Goal: Task Accomplishment & Management: Use online tool/utility

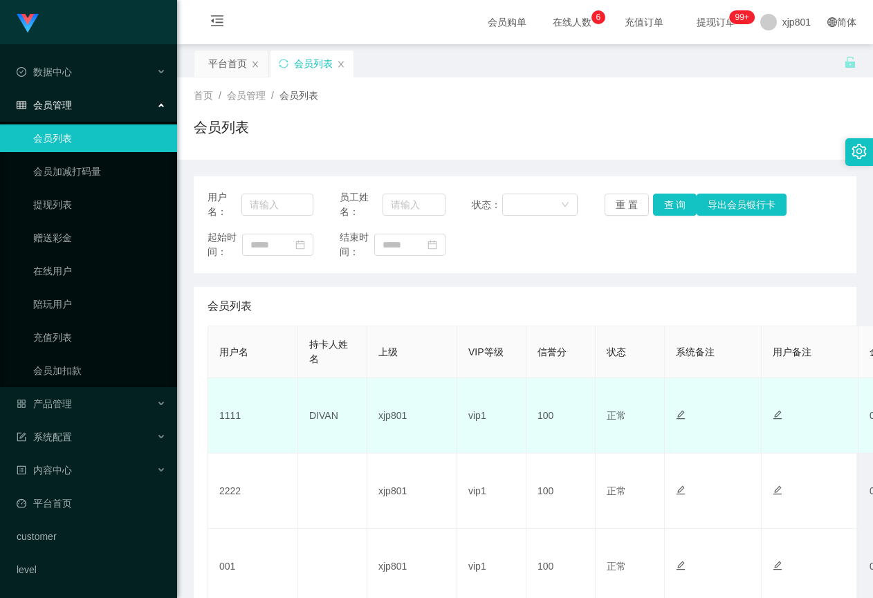
scroll to position [69, 0]
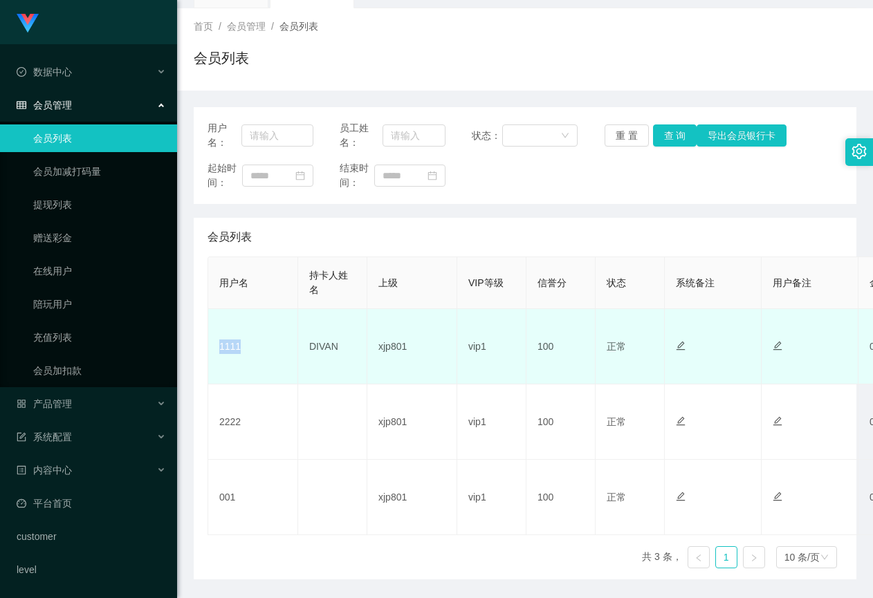
drag, startPoint x: 246, startPoint y: 355, endPoint x: 216, endPoint y: 358, distance: 29.3
click at [216, 358] on td "1111" at bounding box center [253, 346] width 90 height 75
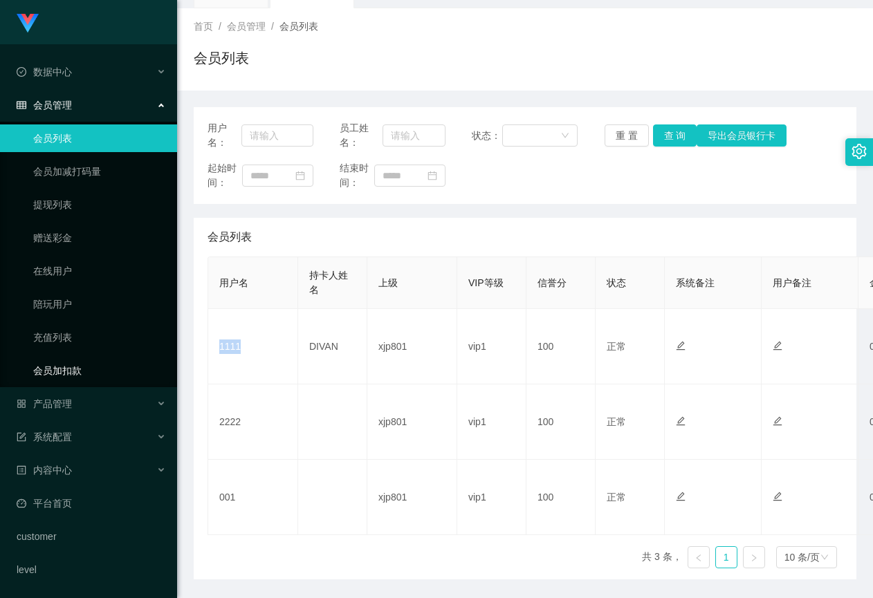
copy td "1111"
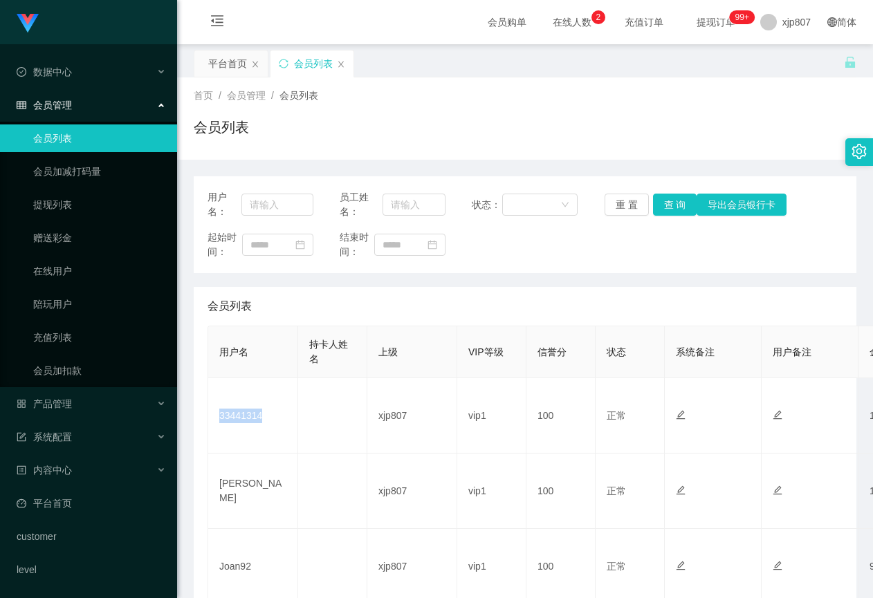
scroll to position [346, 0]
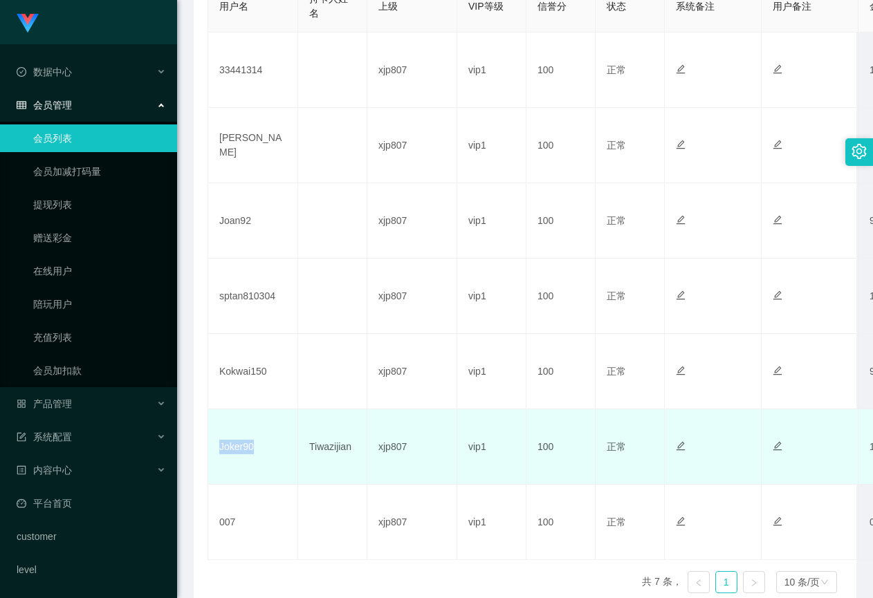
drag, startPoint x: 243, startPoint y: 450, endPoint x: 218, endPoint y: 452, distance: 25.7
click at [218, 452] on td "Joker90" at bounding box center [253, 446] width 90 height 75
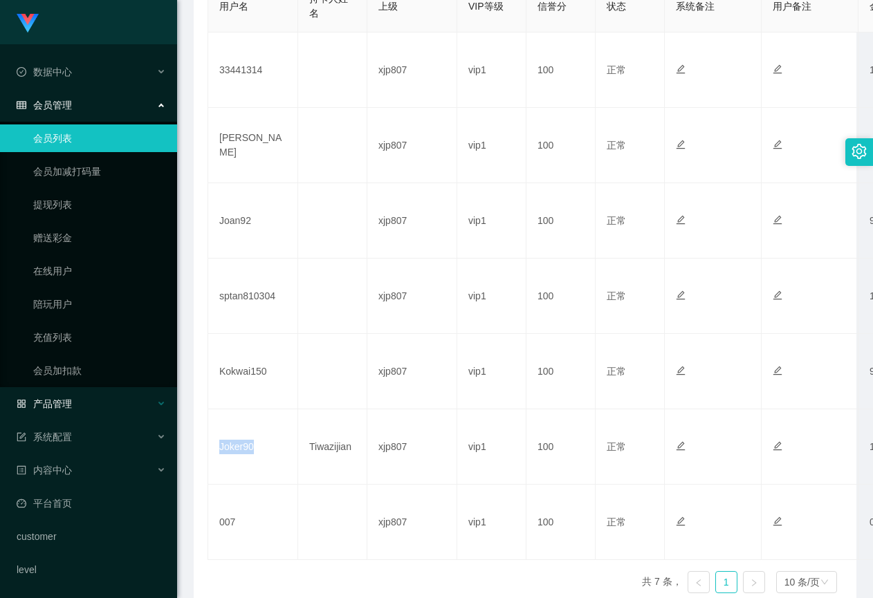
copy td "Joker90"
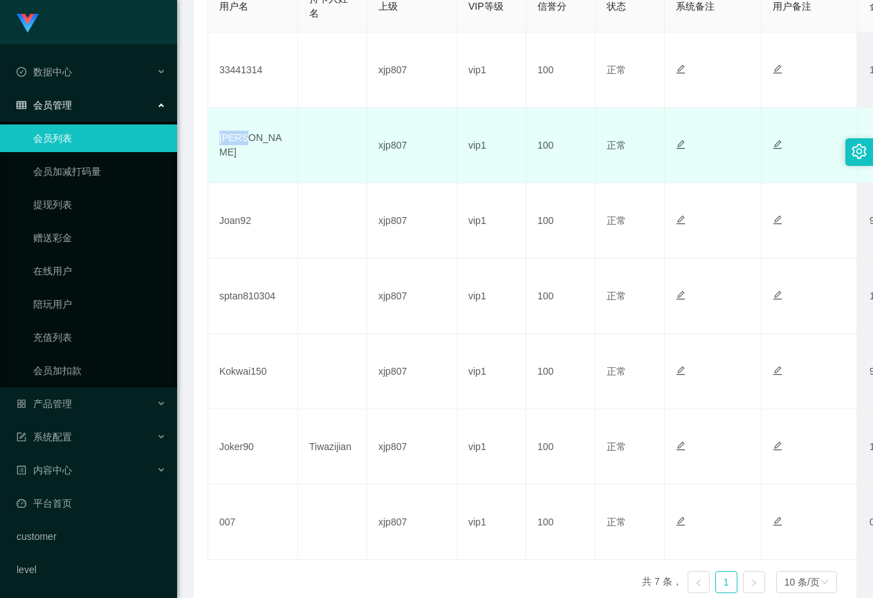
drag, startPoint x: 258, startPoint y: 151, endPoint x: 210, endPoint y: 154, distance: 47.8
click at [216, 152] on td "[PERSON_NAME]" at bounding box center [253, 145] width 90 height 75
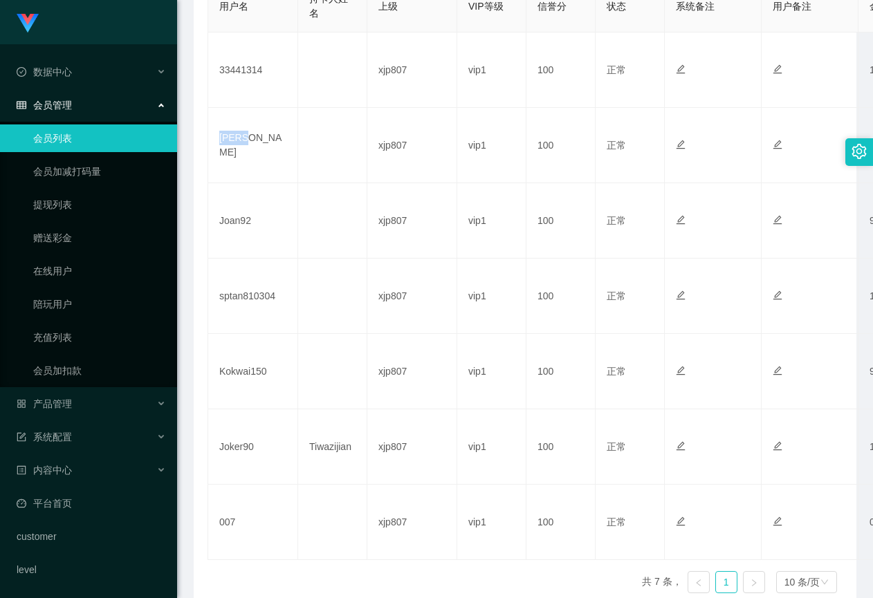
copy td "[PERSON_NAME]"
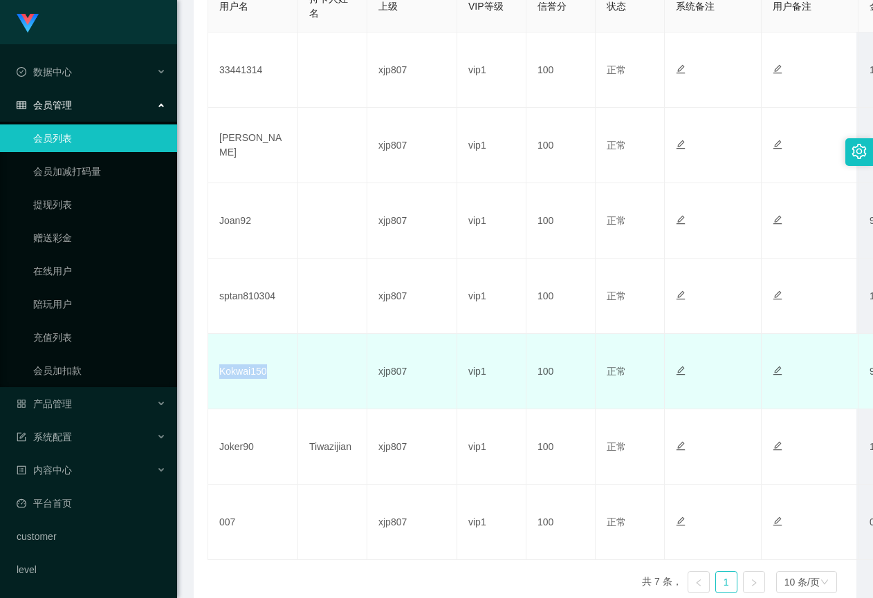
drag, startPoint x: 262, startPoint y: 378, endPoint x: 219, endPoint y: 378, distance: 42.9
click at [219, 378] on td "Kokwai150" at bounding box center [253, 371] width 90 height 75
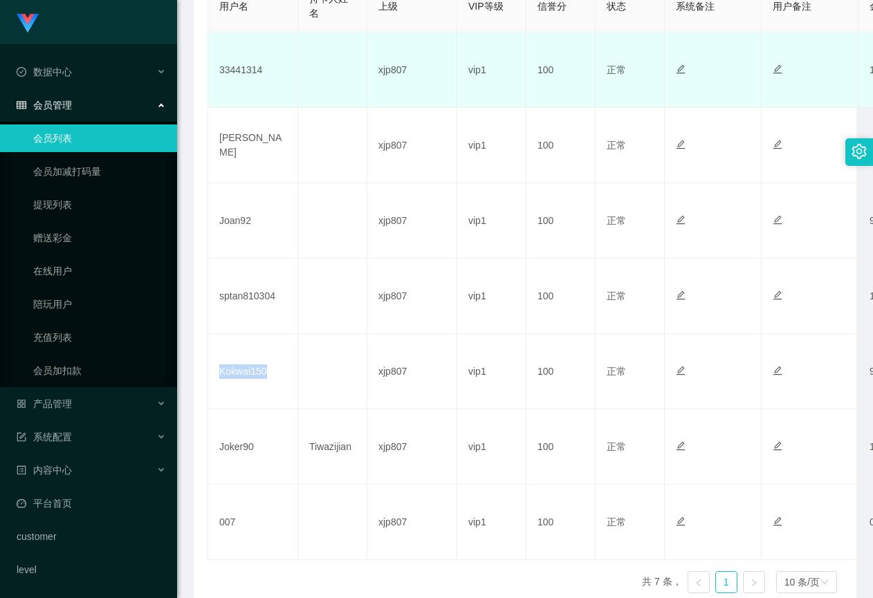
copy td "Kokwai150"
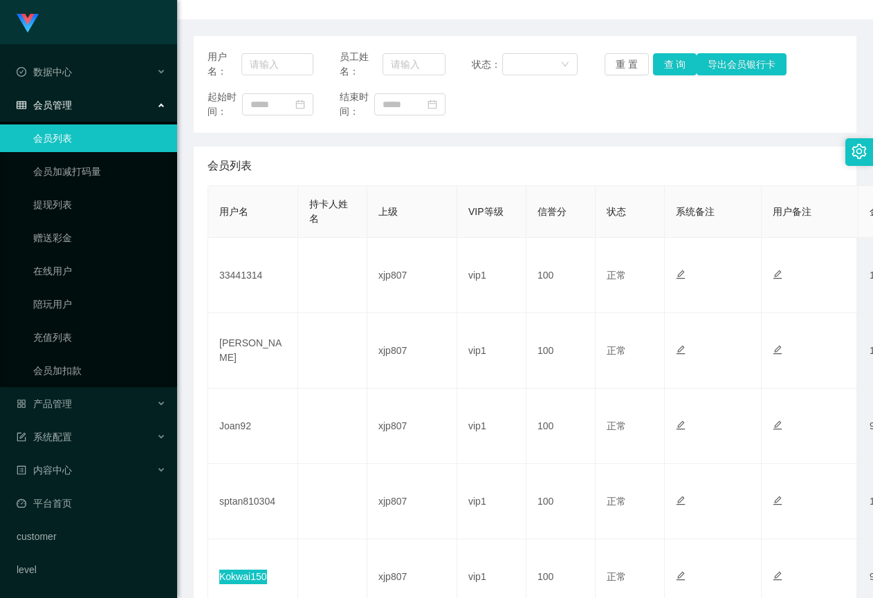
scroll to position [138, 0]
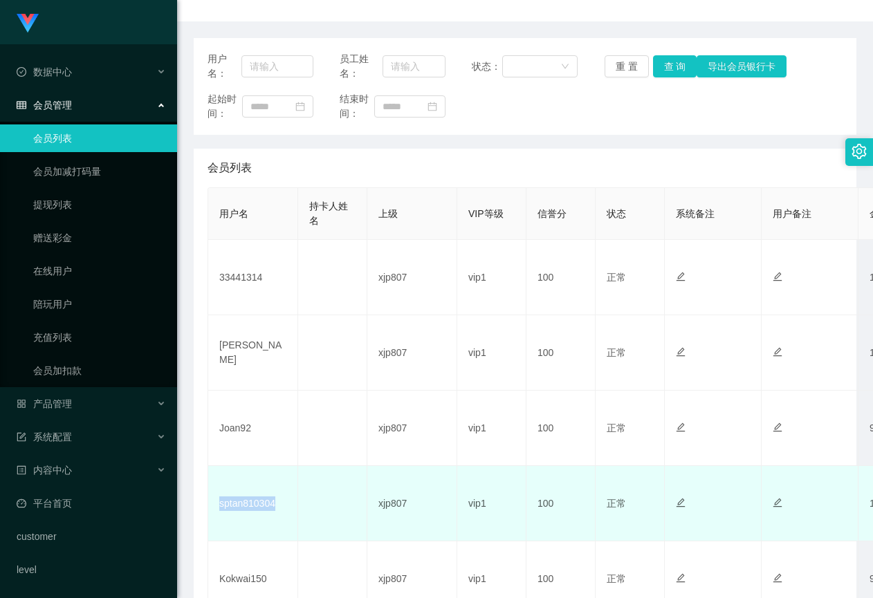
drag, startPoint x: 279, startPoint y: 506, endPoint x: 219, endPoint y: 511, distance: 59.7
click at [219, 511] on td "sptan810304" at bounding box center [253, 503] width 90 height 75
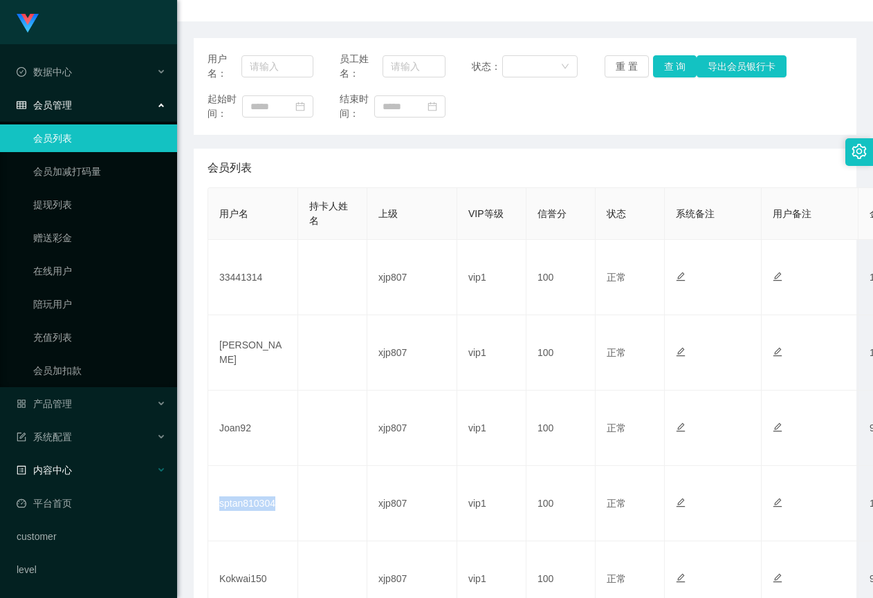
copy td "sptan810304"
